Goal: Information Seeking & Learning: Learn about a topic

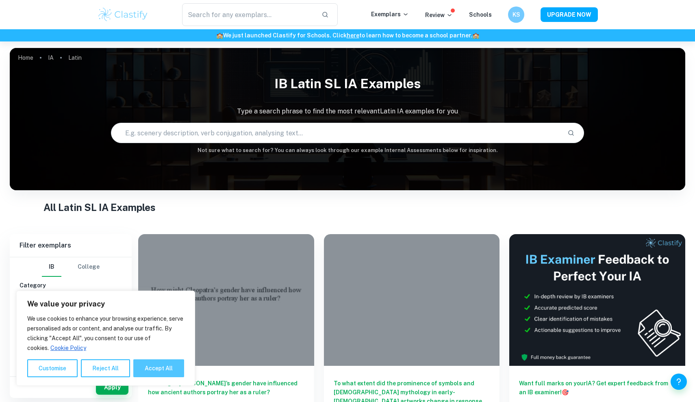
click at [162, 367] on button "Accept All" at bounding box center [158, 368] width 51 height 18
checkbox input "true"
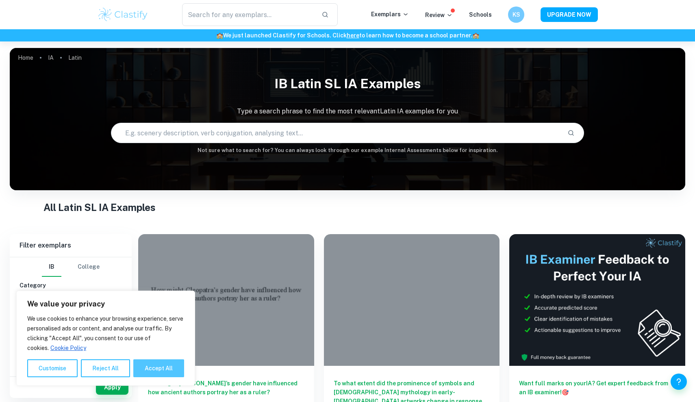
checkbox input "true"
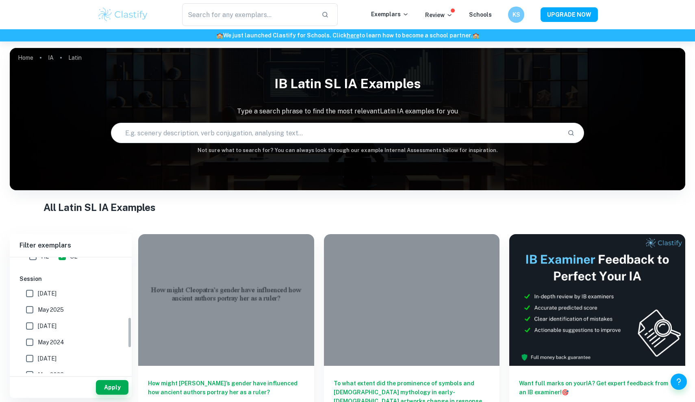
scroll to position [223, 0]
click at [30, 310] on input "May 2025" at bounding box center [30, 311] width 16 height 16
checkbox input "true"
click at [29, 292] on input "[DATE]" at bounding box center [30, 294] width 16 height 16
checkbox input "true"
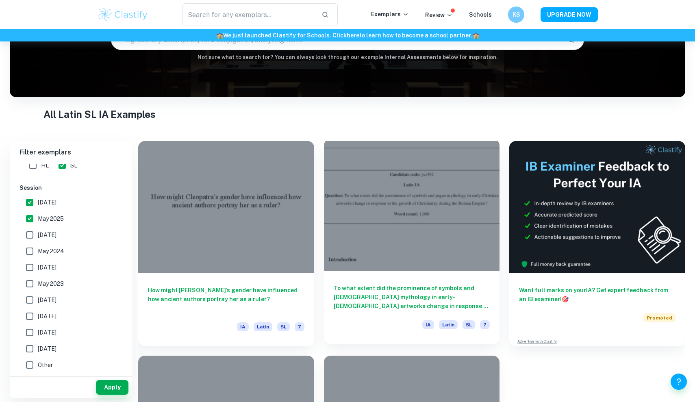
scroll to position [223, 0]
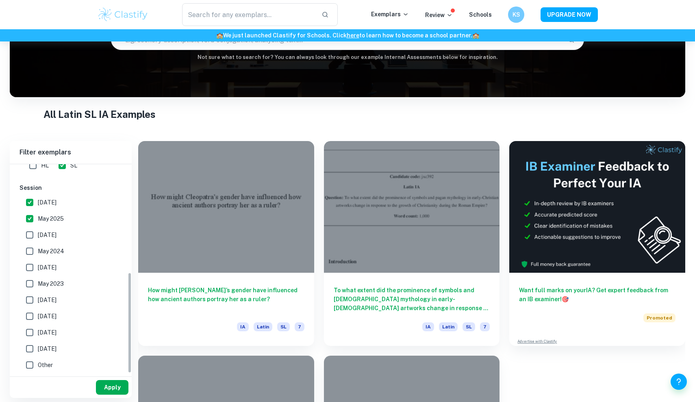
click at [109, 394] on button "Apply" at bounding box center [112, 387] width 32 height 15
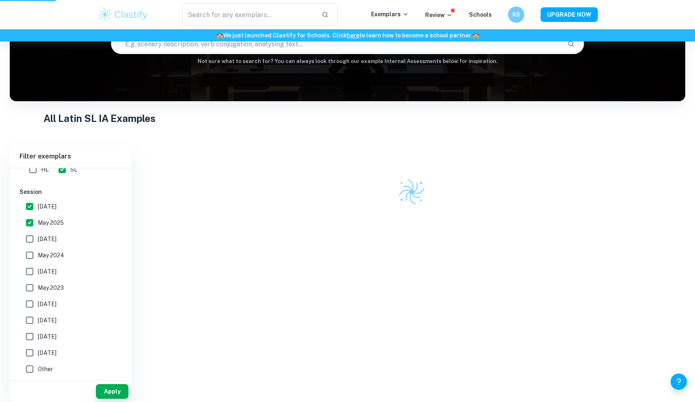
scroll to position [77, 0]
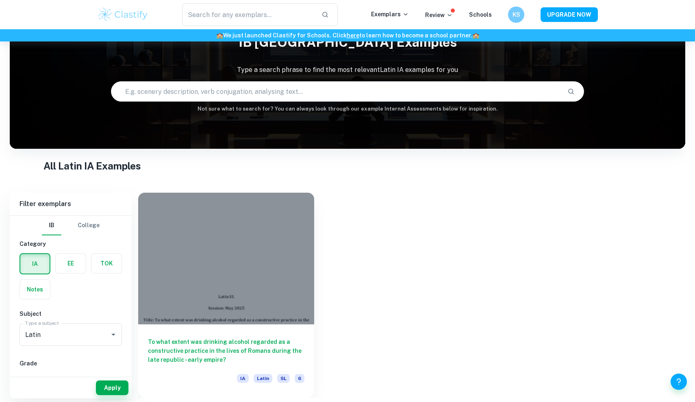
scroll to position [41, 0]
click at [242, 344] on h6 "To what extent was drinking alcohol regarded as a constructive practice in the …" at bounding box center [226, 348] width 156 height 27
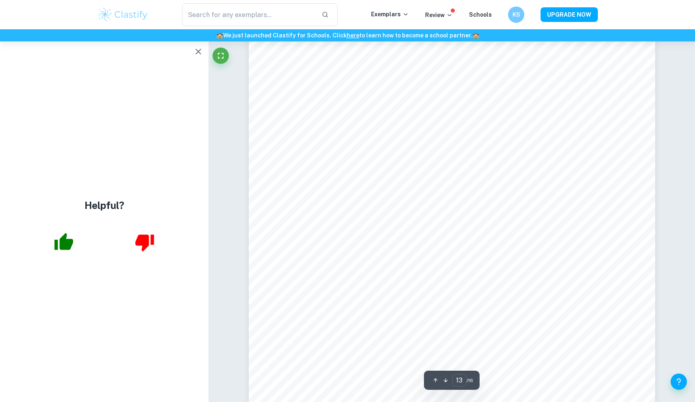
scroll to position [6604, 0]
type input "16"
